Goal: Task Accomplishment & Management: Complete application form

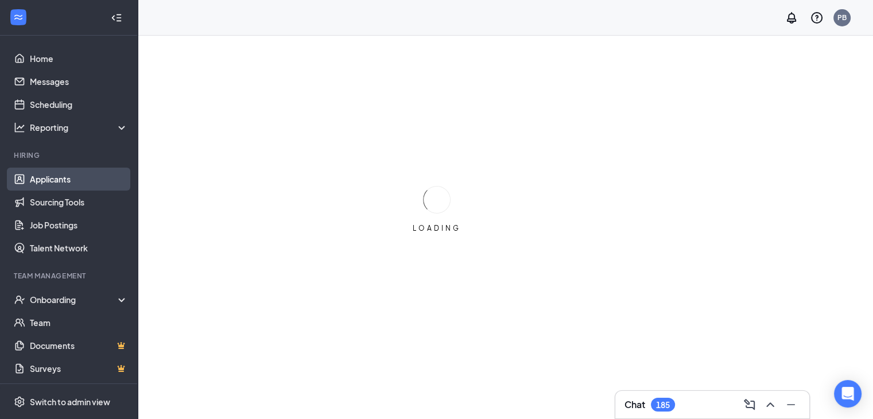
click at [55, 178] on link "Applicants" at bounding box center [79, 179] width 98 height 23
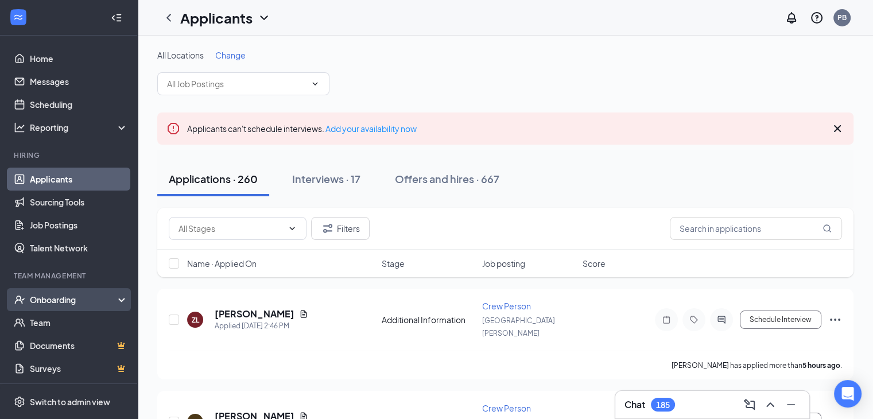
click at [64, 302] on div "Onboarding" at bounding box center [74, 299] width 88 height 11
click at [50, 326] on link "Overview" at bounding box center [79, 322] width 98 height 23
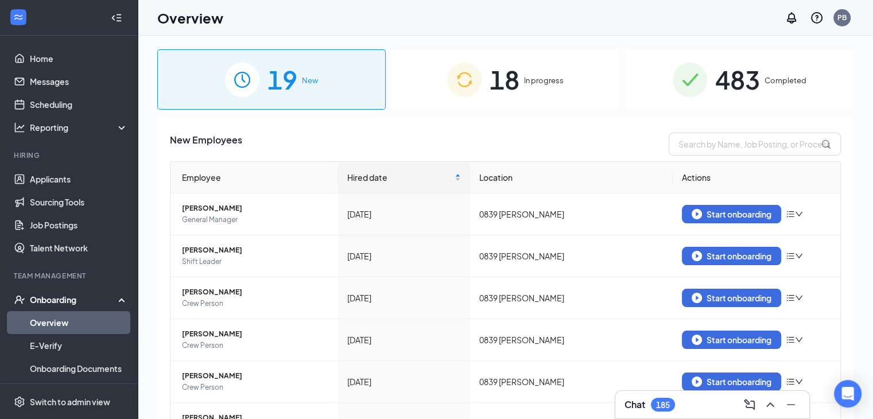
click at [356, 90] on div "19 New" at bounding box center [271, 79] width 228 height 60
click at [704, 142] on input "text" at bounding box center [754, 144] width 172 height 23
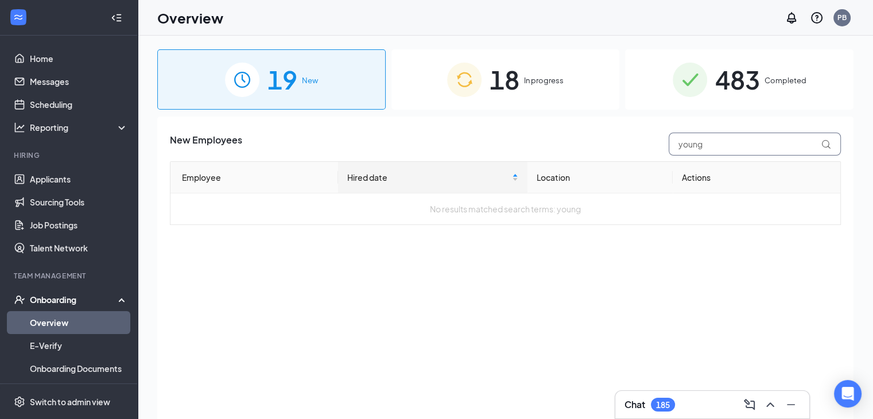
type input "young"
click at [481, 94] on img at bounding box center [464, 80] width 34 height 34
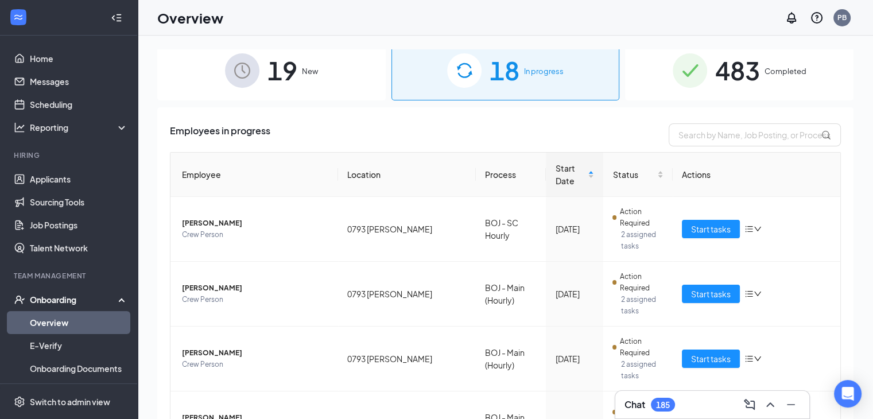
scroll to position [9, 0]
click at [725, 138] on input "text" at bounding box center [754, 134] width 172 height 23
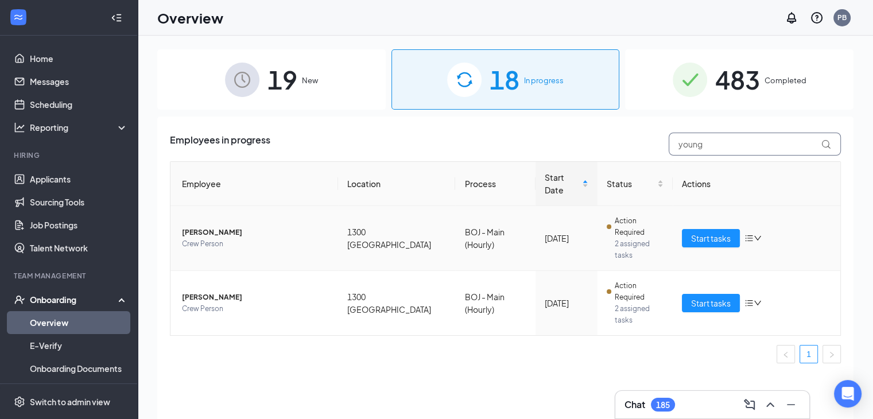
type input "young"
drag, startPoint x: 645, startPoint y: 213, endPoint x: 722, endPoint y: 212, distance: 76.9
click at [722, 212] on tr "[PERSON_NAME] Crew Person 1300 [GEOGRAPHIC_DATA] NC BOJ - Main (Hourly) [DATE] …" at bounding box center [505, 238] width 670 height 65
click at [722, 232] on span "Start tasks" at bounding box center [711, 238] width 40 height 13
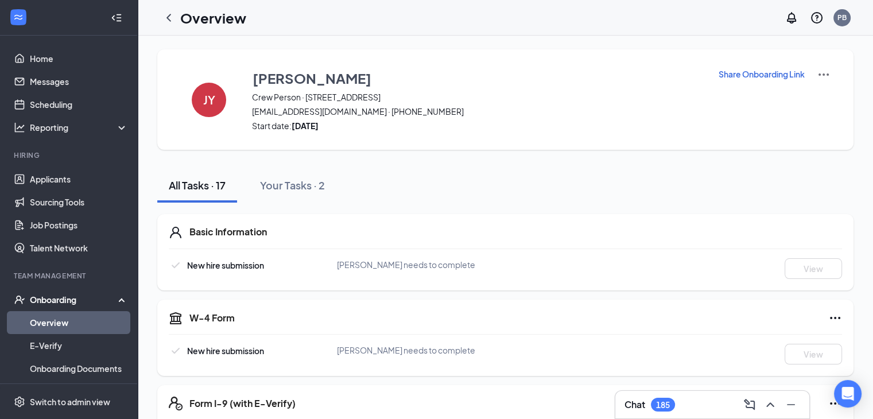
click at [45, 305] on div "Onboarding" at bounding box center [74, 299] width 88 height 11
click at [55, 299] on div "Onboarding" at bounding box center [74, 299] width 88 height 11
click at [58, 332] on link "Overview" at bounding box center [79, 322] width 98 height 23
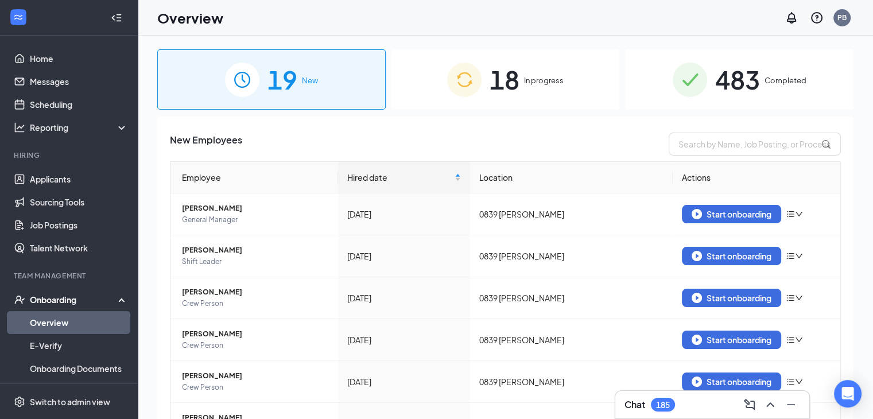
click at [562, 101] on div "18 In progress" at bounding box center [505, 79] width 228 height 60
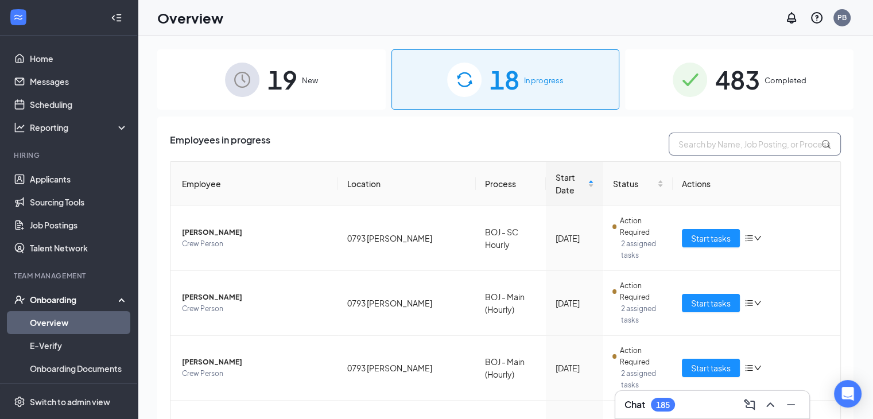
click at [725, 153] on input "text" at bounding box center [754, 144] width 172 height 23
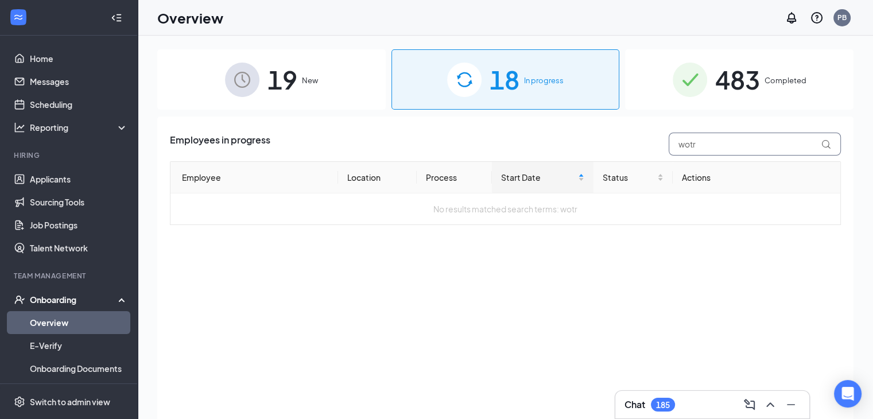
click at [725, 153] on input "wotr" at bounding box center [754, 144] width 172 height 23
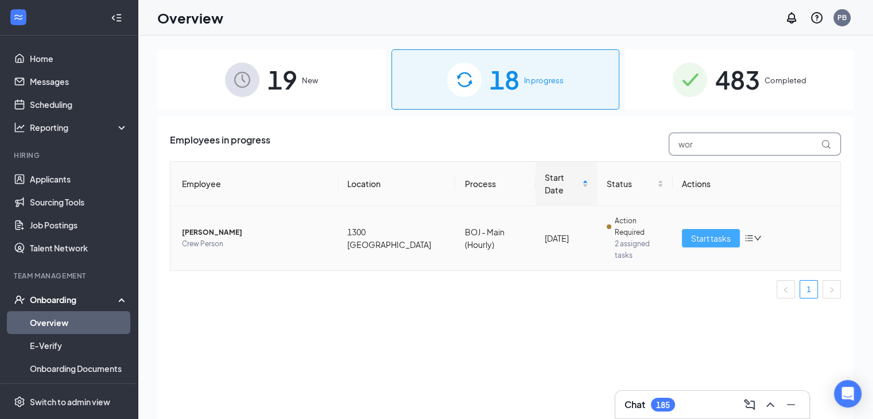
type input "wor"
click at [709, 232] on span "Start tasks" at bounding box center [711, 238] width 40 height 13
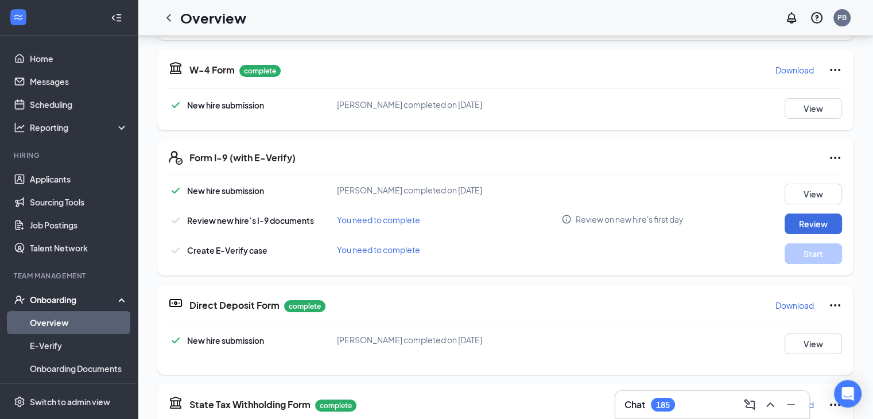
scroll to position [154, 0]
click at [798, 227] on button "Review" at bounding box center [812, 223] width 57 height 21
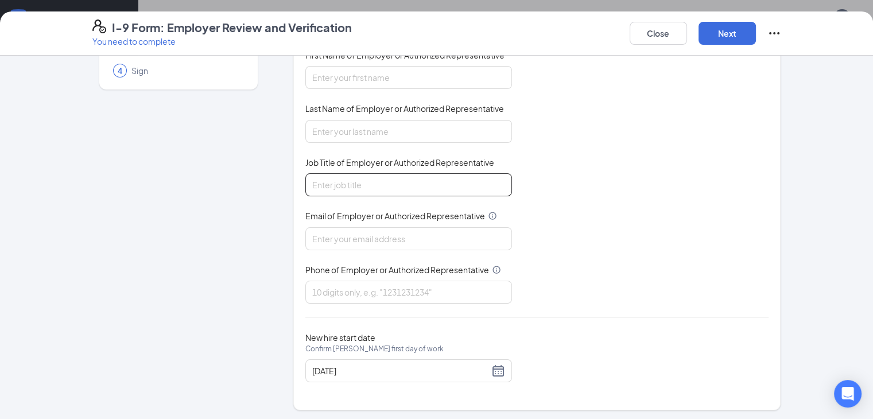
scroll to position [0, 0]
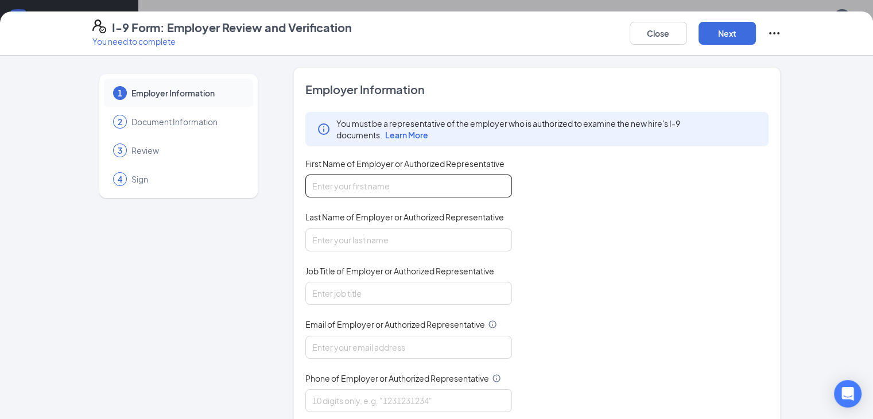
click at [320, 190] on input "First Name of Employer or Authorized Representative" at bounding box center [408, 185] width 207 height 23
type input "[PERSON_NAME]"
click at [341, 237] on input "Last Name of Employer or Authorized Representative" at bounding box center [408, 239] width 207 height 23
type input "[PERSON_NAME]"
click at [326, 294] on input "Job Title of Employer or Authorized Representative" at bounding box center [408, 293] width 207 height 23
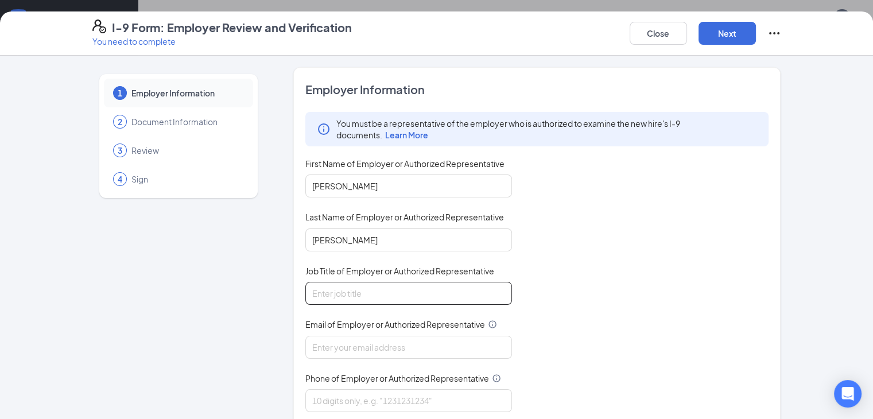
type input "ad"
click at [314, 340] on input "Email of Employer or Authorized Representative" at bounding box center [408, 347] width 207 height 23
type input "[EMAIL_ADDRESS][DOMAIN_NAME]"
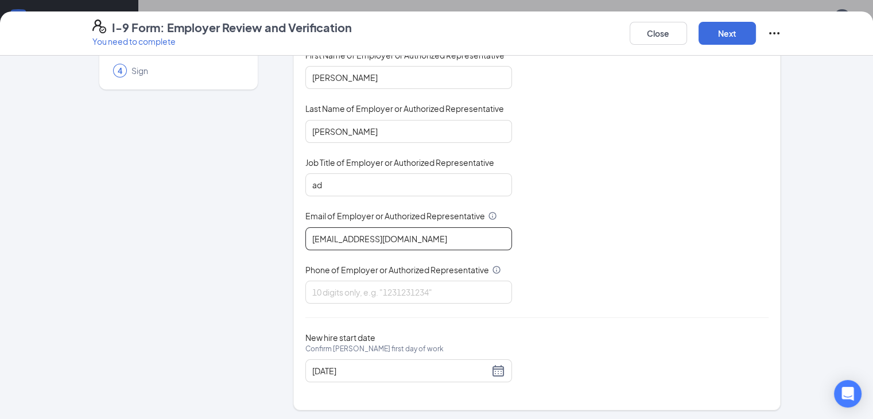
scroll to position [108, 0]
click at [324, 290] on input "Phone of Employer or Authorized Representative" at bounding box center [408, 292] width 207 height 23
type input "8644943804"
click at [756, 34] on button "Next" at bounding box center [726, 33] width 57 height 23
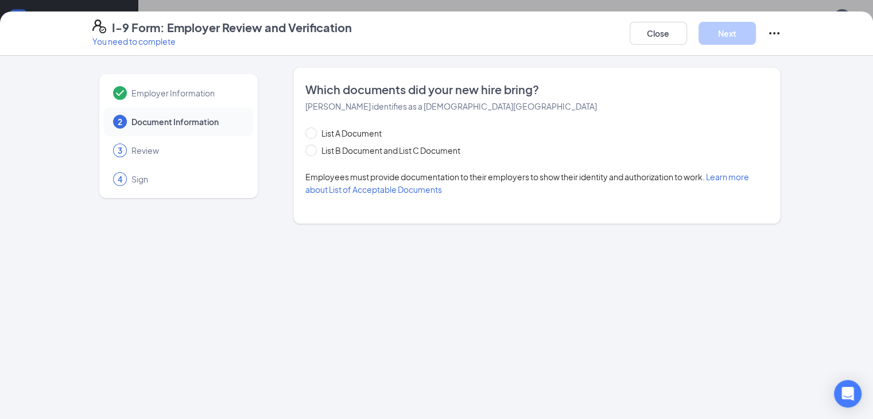
scroll to position [0, 0]
click at [305, 136] on span at bounding box center [310, 132] width 11 height 11
click at [305, 135] on input "List A Document" at bounding box center [309, 131] width 8 height 8
radio input "true"
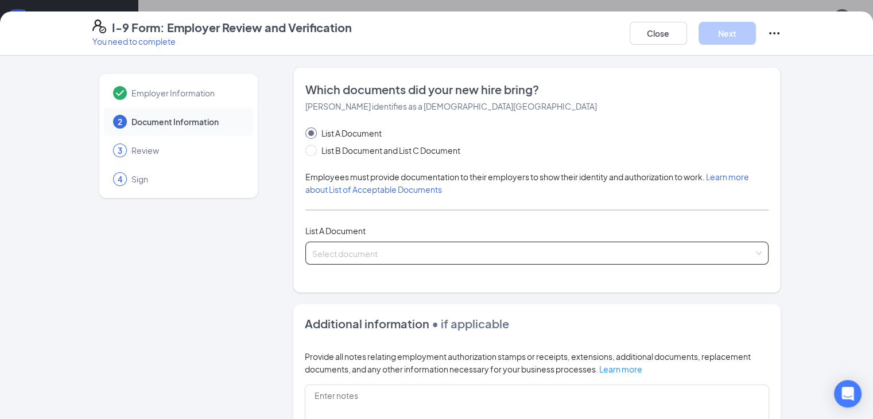
click at [769, 258] on div "Select document" at bounding box center [537, 253] width 464 height 23
click at [130, 296] on div "Employer Information 2 Document Information 3 Review 4 Sign" at bounding box center [178, 326] width 172 height 518
click at [305, 151] on input "List B Document and List C Document" at bounding box center [309, 149] width 8 height 8
radio input "true"
radio input "false"
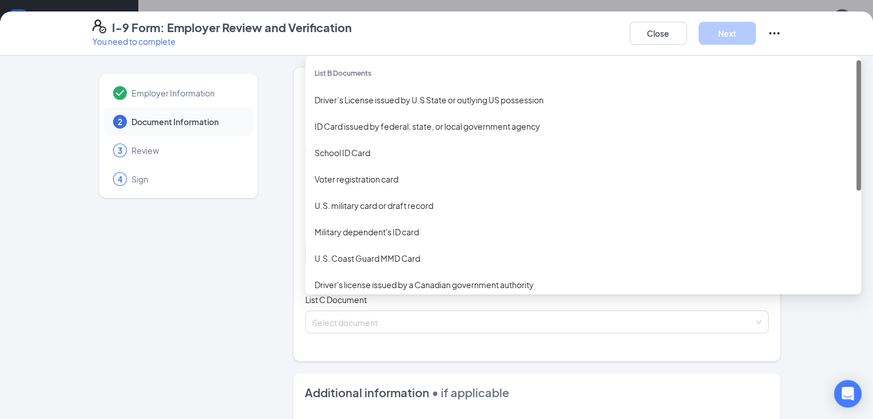
click at [769, 254] on div "Select document List B Documents Driver’s License issued by U.S State or outlyi…" at bounding box center [537, 253] width 464 height 23
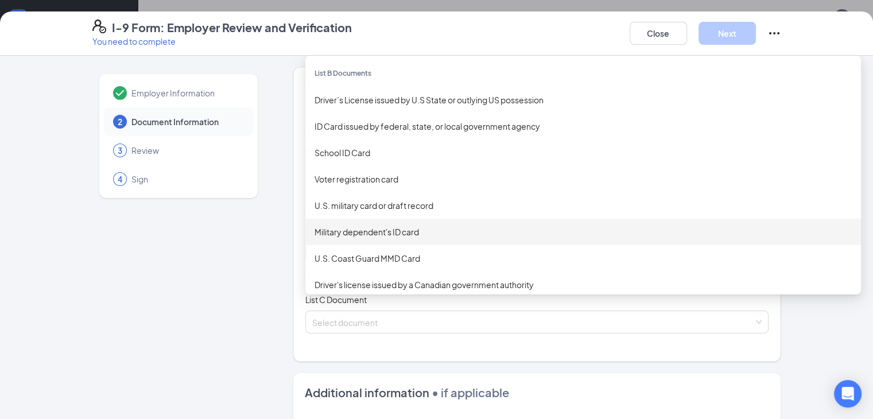
click at [391, 228] on div "Military dependent's ID card" at bounding box center [582, 231] width 537 height 13
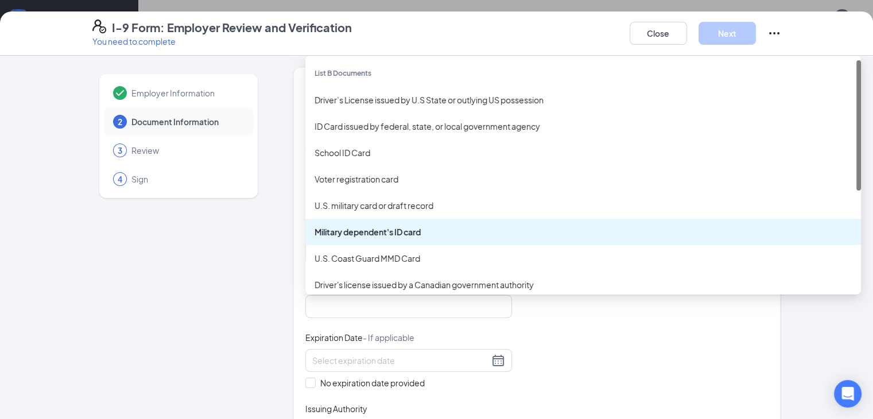
click at [769, 256] on div "Military dependent's ID card U.S. military card or draft record Military depend…" at bounding box center [537, 253] width 464 height 23
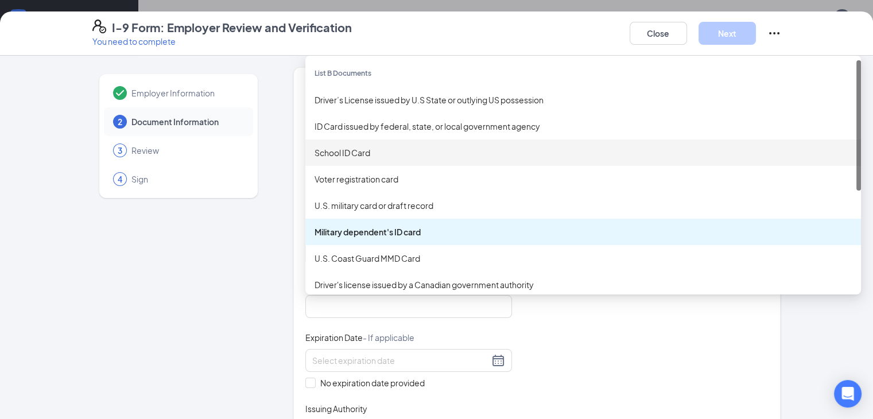
click at [698, 163] on div "School ID Card" at bounding box center [582, 152] width 555 height 26
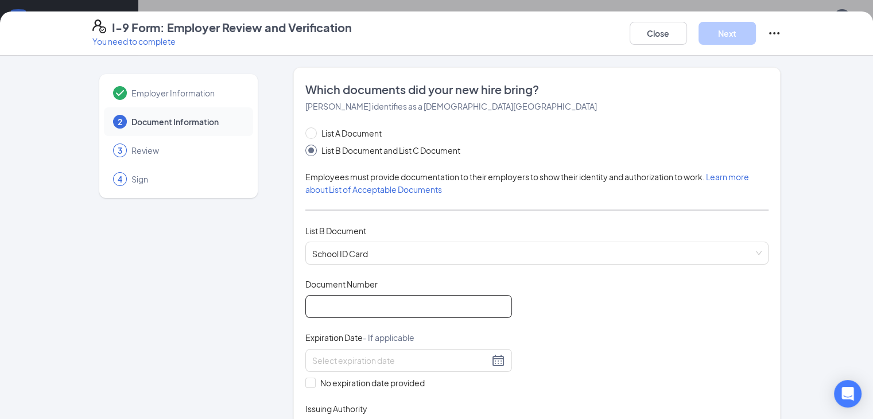
click at [320, 303] on input "Document Number" at bounding box center [408, 306] width 207 height 23
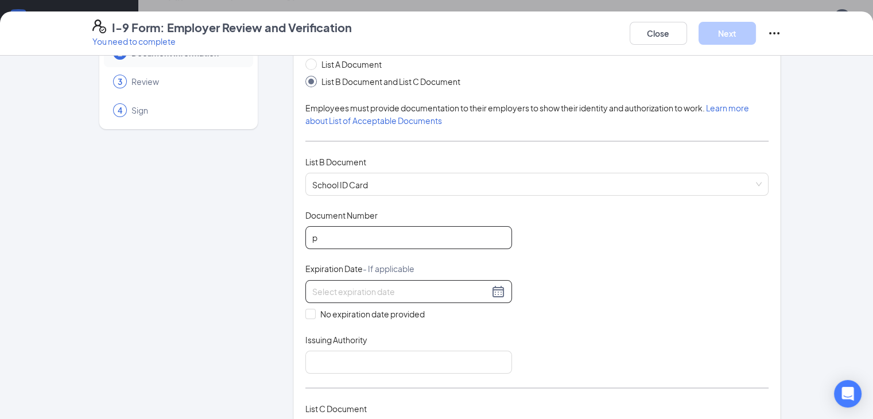
scroll to position [69, 0]
type input "p"
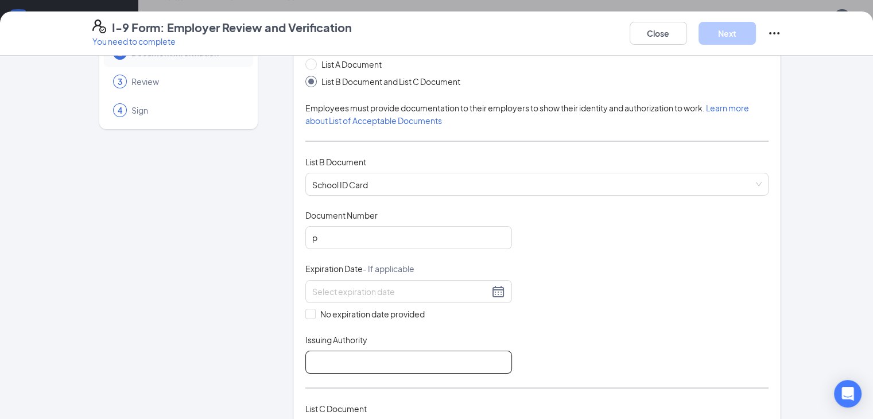
click at [305, 356] on input "Issuing Authority" at bounding box center [408, 362] width 207 height 23
type input "pchs"
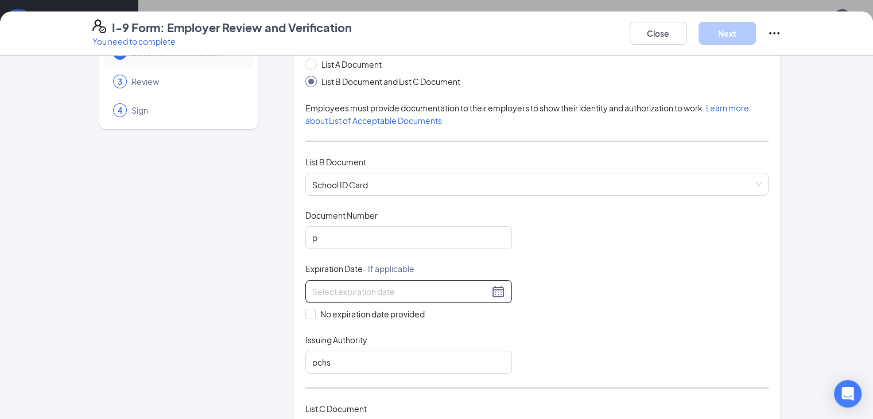
click at [466, 290] on div at bounding box center [408, 292] width 193 height 14
click at [571, 249] on div "Document Title School ID Card Document Number p Expiration Date - If applicable…" at bounding box center [537, 291] width 464 height 164
click at [305, 235] on input "p" at bounding box center [408, 237] width 207 height 23
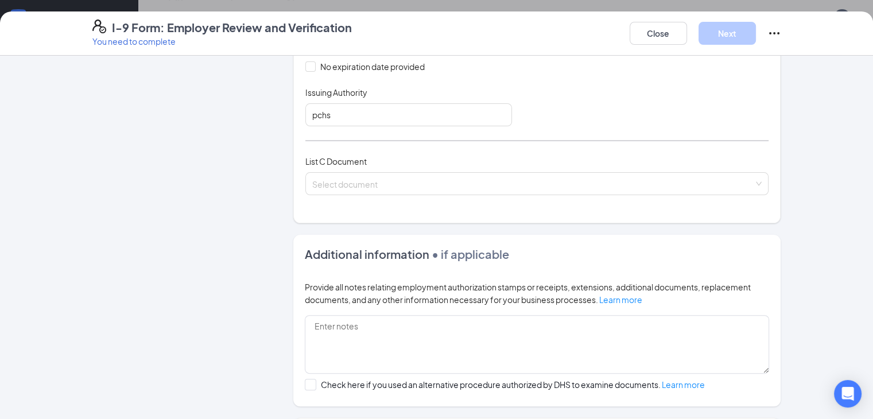
scroll to position [319, 0]
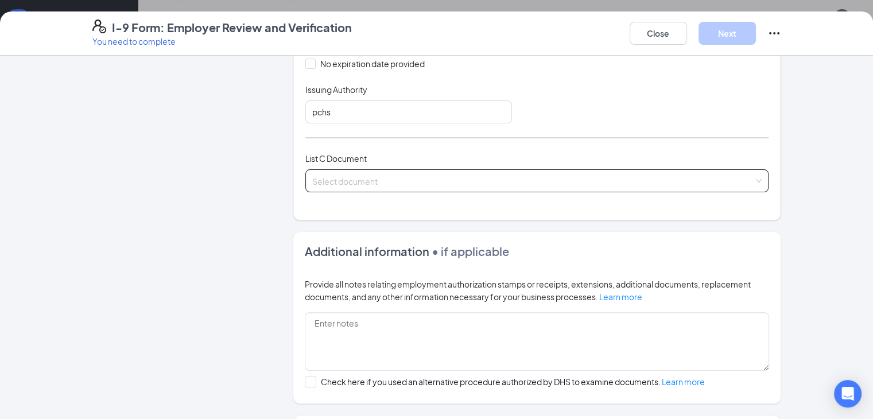
click at [769, 176] on div "Select document List C Documents Unrestricted Social Security Card Certificatio…" at bounding box center [537, 180] width 464 height 23
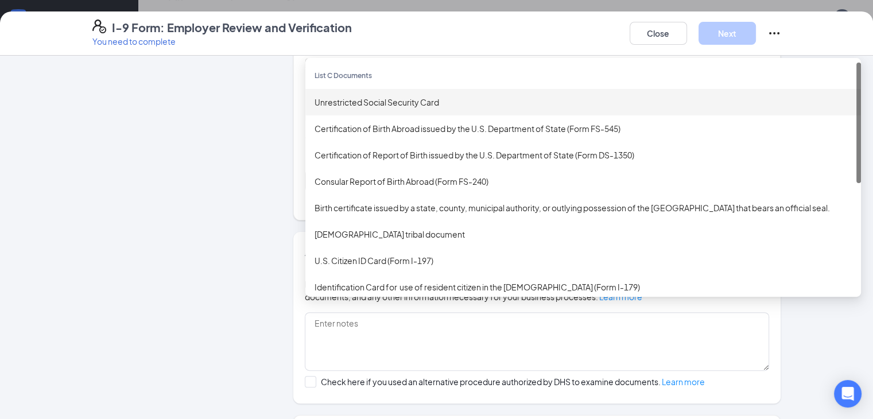
type input "[DATE]-[DATE]"
click at [475, 96] on div "Unrestricted Social Security Card" at bounding box center [582, 102] width 537 height 13
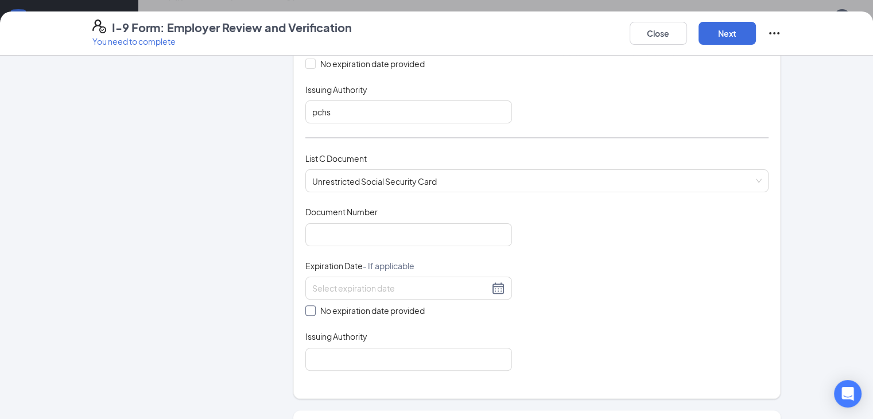
click at [305, 308] on span at bounding box center [310, 310] width 10 height 10
click at [305, 308] on input "No expiration date provided" at bounding box center [309, 309] width 8 height 8
checkbox input "true"
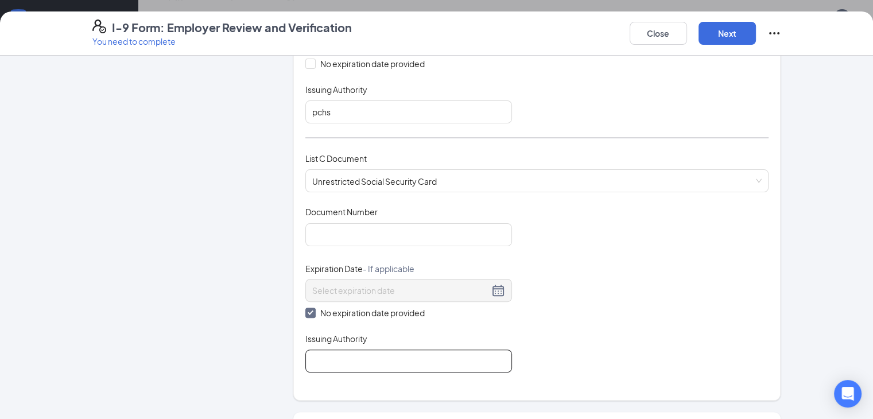
click at [320, 352] on input "Issuing Authority" at bounding box center [408, 360] width 207 height 23
type input "us government"
click at [352, 352] on input "us government" at bounding box center [408, 360] width 207 height 23
click at [627, 312] on div "Document Title Unrestricted Social Security Card Document Number Expiration Dat…" at bounding box center [537, 289] width 464 height 166
click at [409, 207] on div "Document Number" at bounding box center [408, 214] width 207 height 17
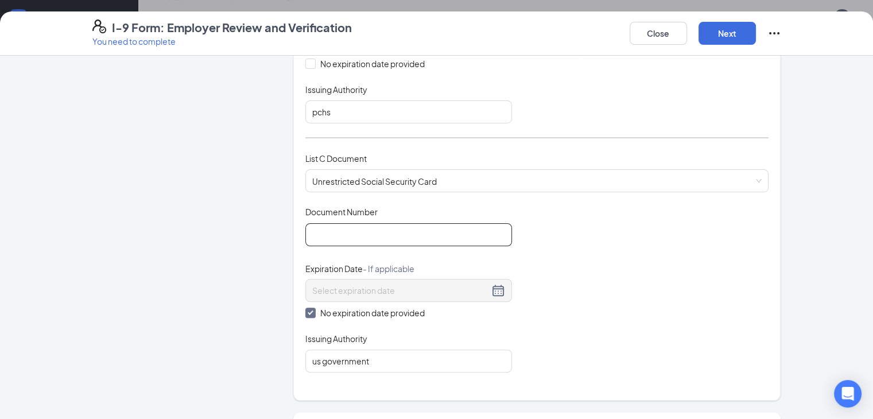
click at [381, 235] on input "Document Number" at bounding box center [408, 234] width 207 height 23
